Goal: Find specific page/section: Find specific page/section

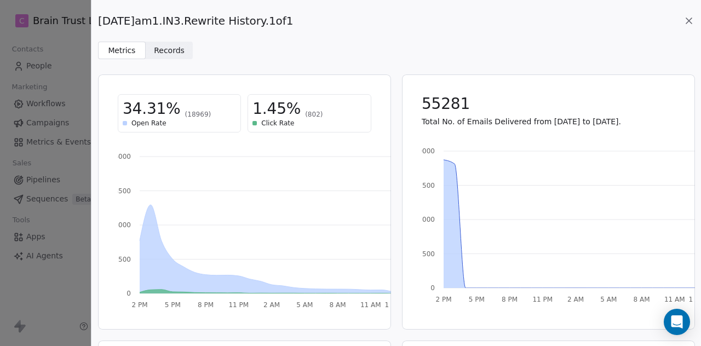
scroll to position [49, 0]
click at [685, 22] on icon at bounding box center [688, 20] width 11 height 11
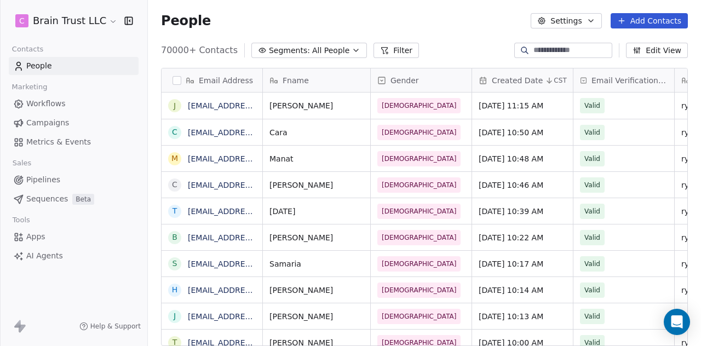
scroll to position [296, 544]
